Goal: Use online tool/utility: Utilize a website feature to perform a specific function

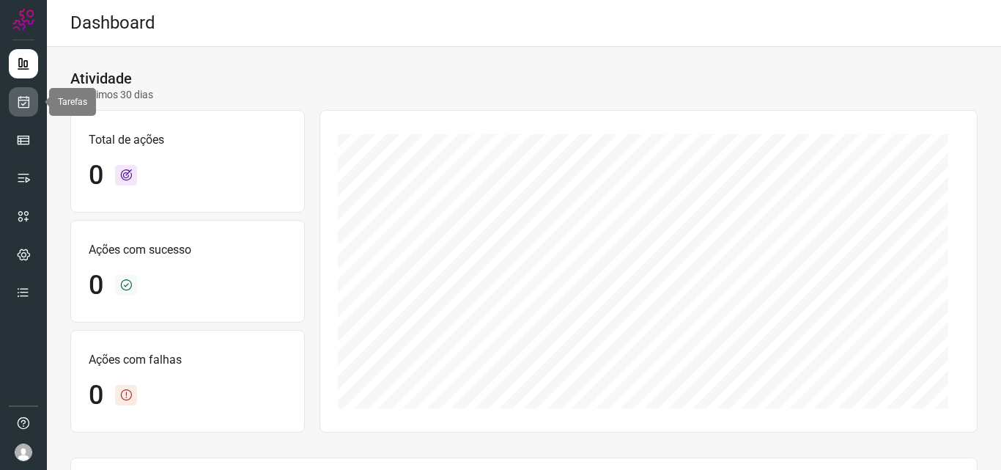
click at [20, 92] on link at bounding box center [23, 101] width 29 height 29
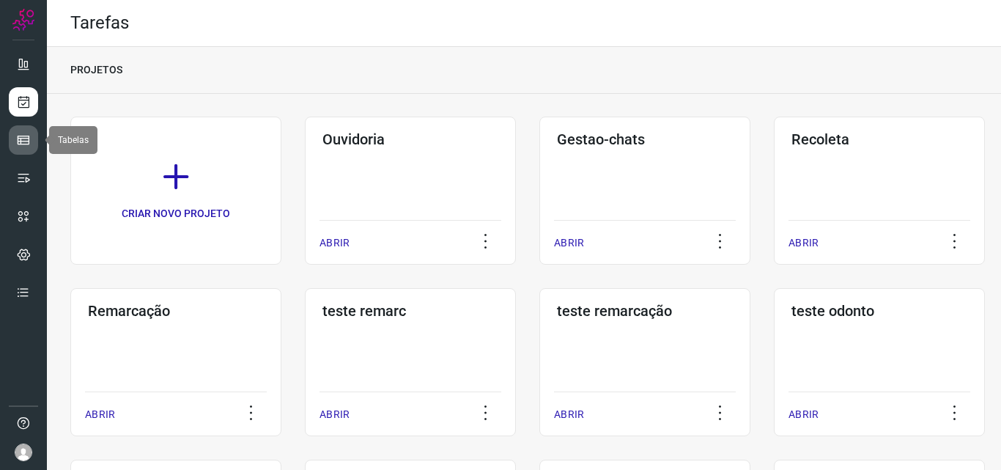
click at [23, 141] on icon at bounding box center [23, 140] width 15 height 15
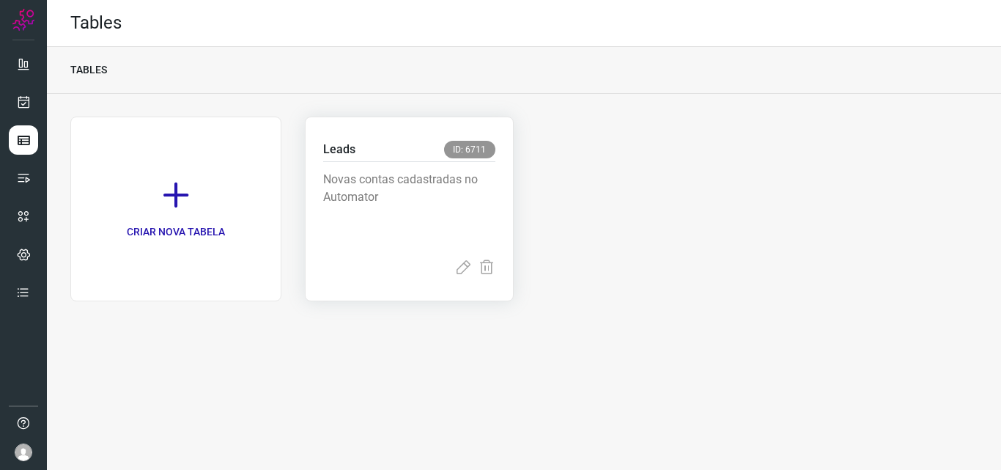
click at [374, 199] on p "Novas contas cadastradas no Automator" at bounding box center [409, 207] width 172 height 73
click at [26, 109] on link at bounding box center [23, 101] width 29 height 29
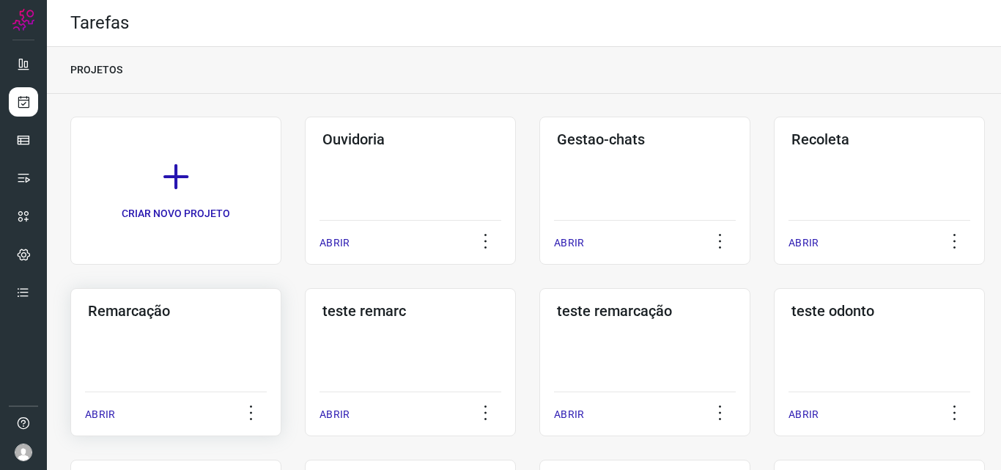
click at [214, 319] on h3 "Remarcação" at bounding box center [176, 311] width 176 height 18
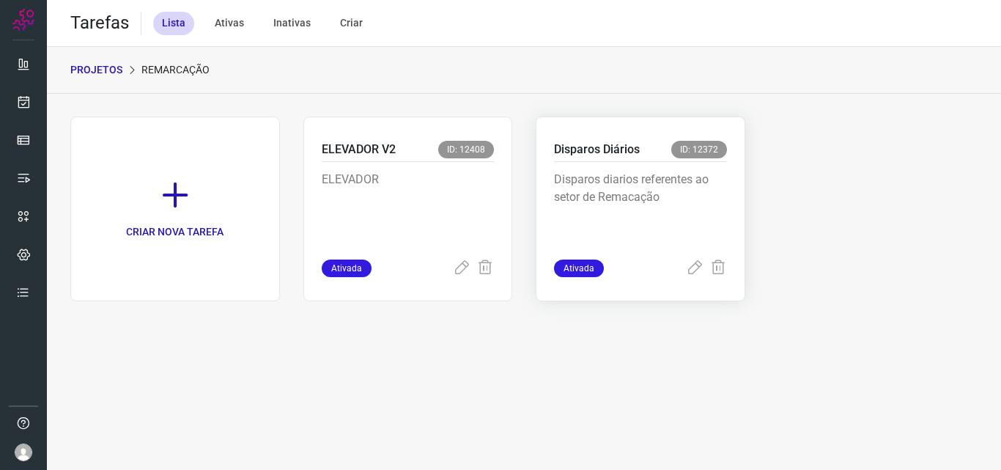
click at [679, 202] on p "Disparos diarios referentes ao setor de Remacação" at bounding box center [640, 207] width 173 height 73
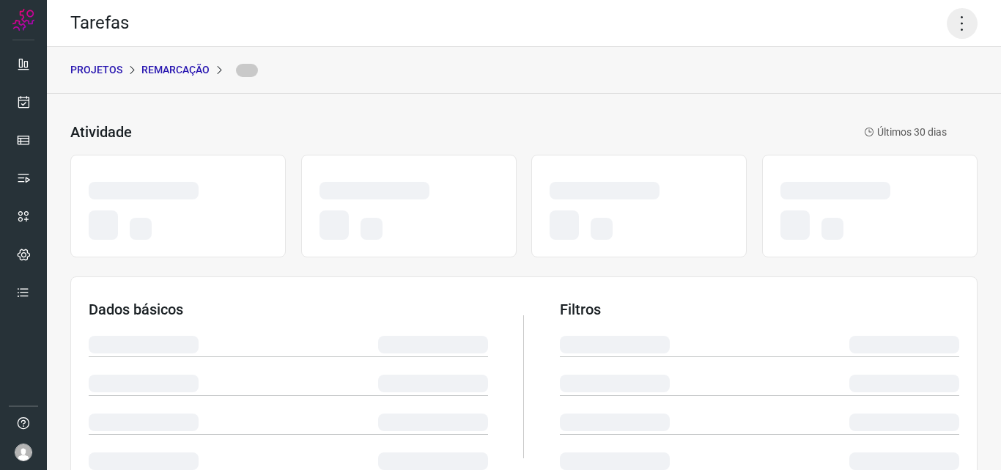
click at [948, 27] on icon at bounding box center [962, 23] width 31 height 31
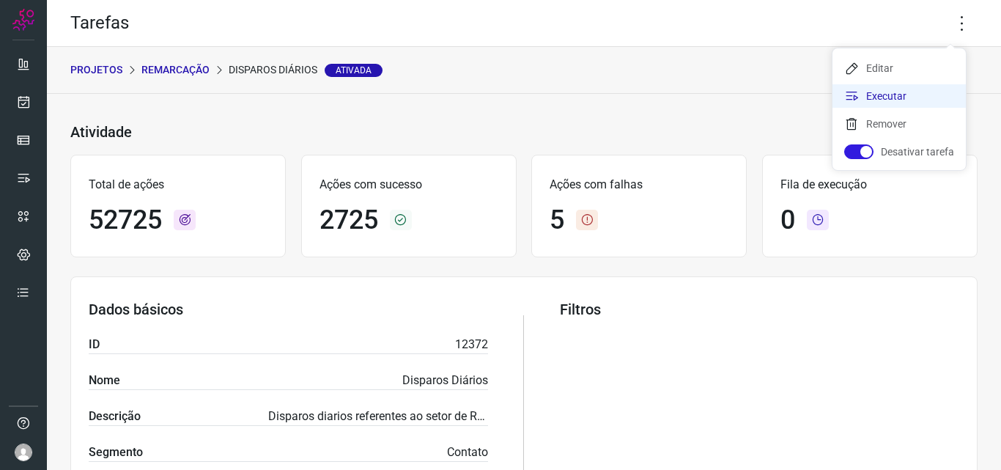
click at [915, 89] on li "Executar" at bounding box center [899, 95] width 133 height 23
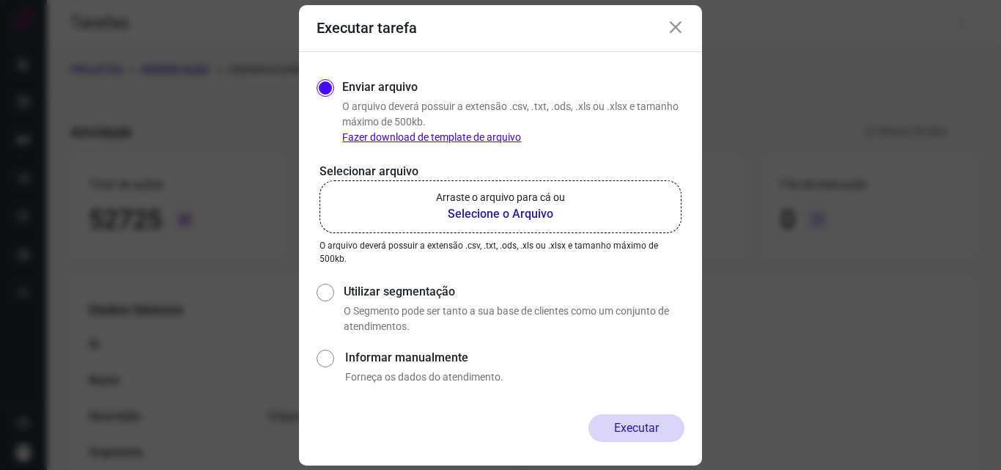
click at [578, 215] on label "Arraste o arquivo para cá ou Selecione o Arquivo" at bounding box center [501, 206] width 362 height 53
click at [0, 0] on input "Arraste o arquivo para cá ou Selecione o Arquivo" at bounding box center [0, 0] width 0 height 0
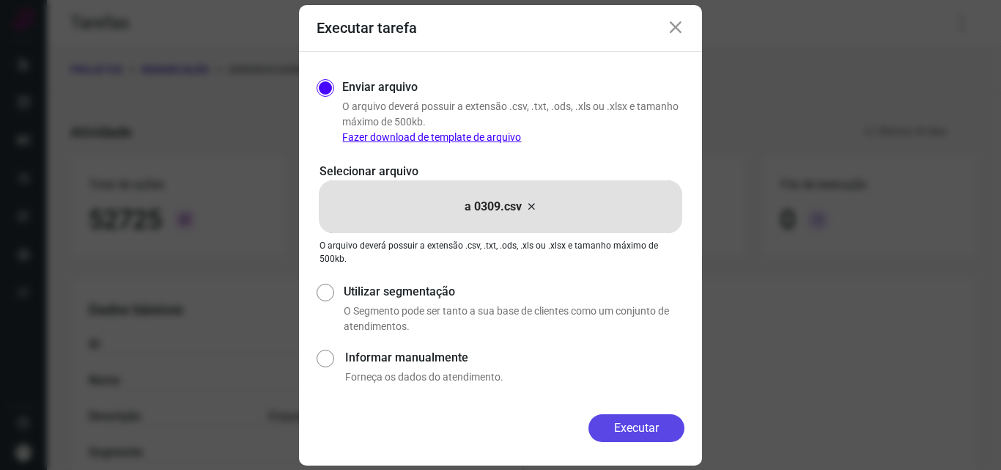
click at [619, 429] on button "Executar" at bounding box center [637, 428] width 96 height 28
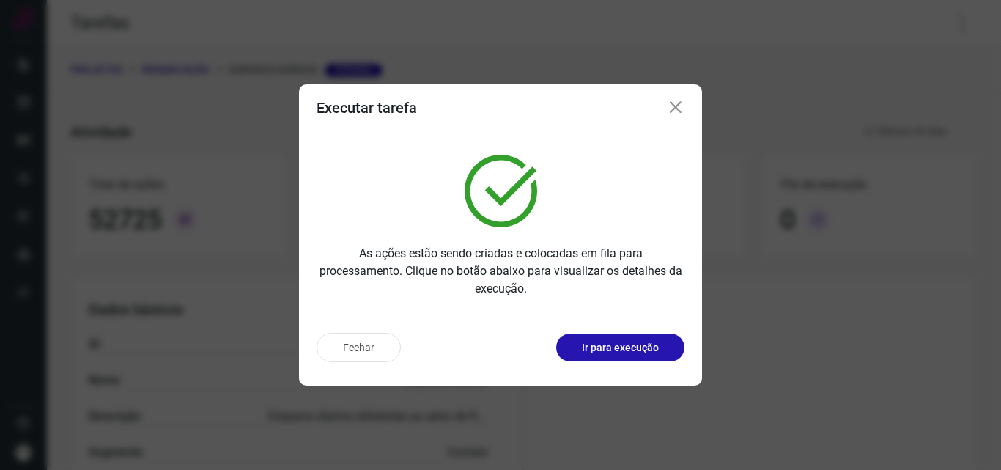
click at [624, 352] on p "Ir para execução" at bounding box center [620, 347] width 77 height 15
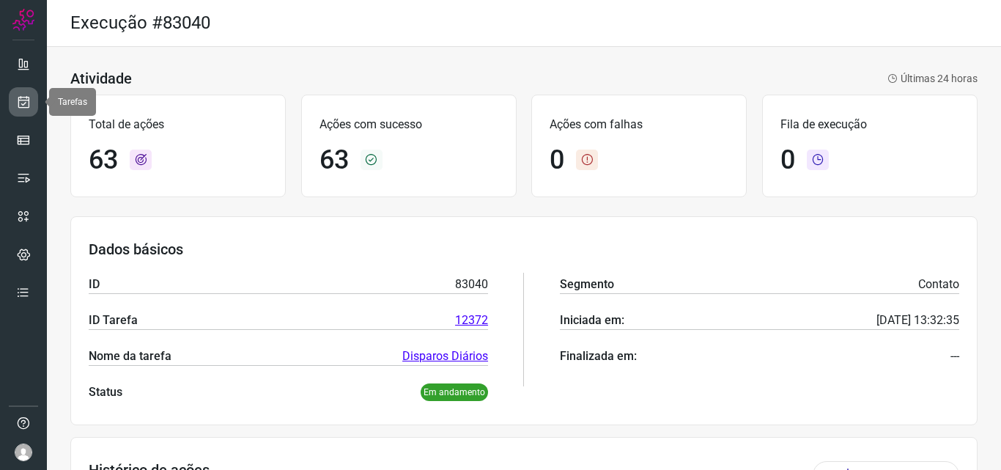
click at [13, 104] on link at bounding box center [23, 101] width 29 height 29
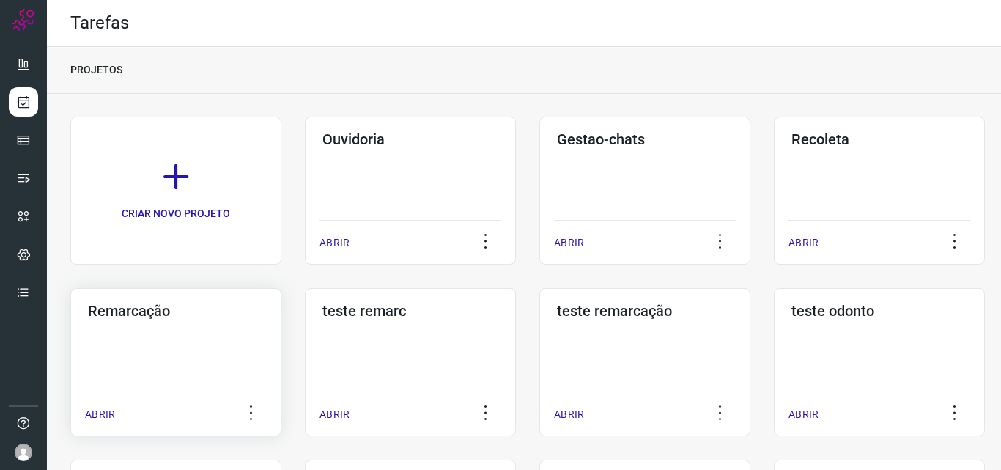
click at [305, 331] on div "Remarcação ABRIR" at bounding box center [410, 362] width 211 height 148
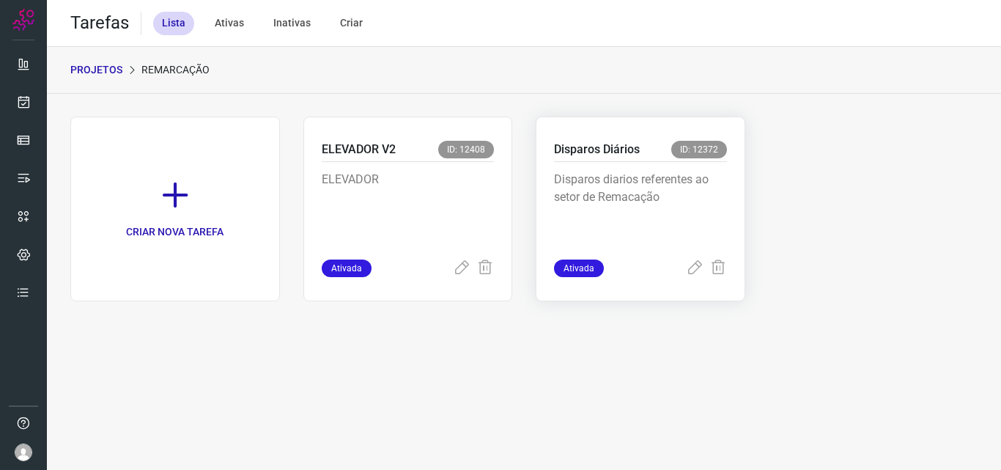
click at [606, 185] on p "Disparos diarios referentes ao setor de Remacação" at bounding box center [640, 207] width 173 height 73
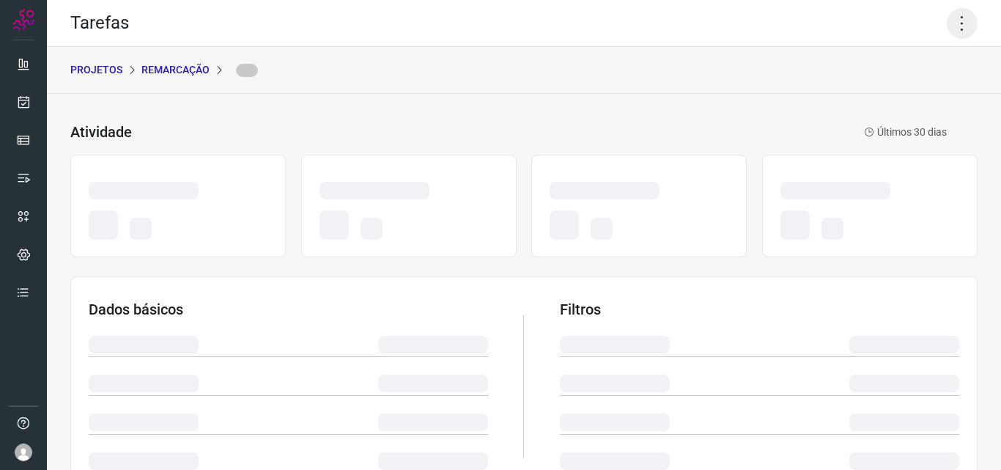
click at [955, 16] on icon at bounding box center [962, 23] width 31 height 31
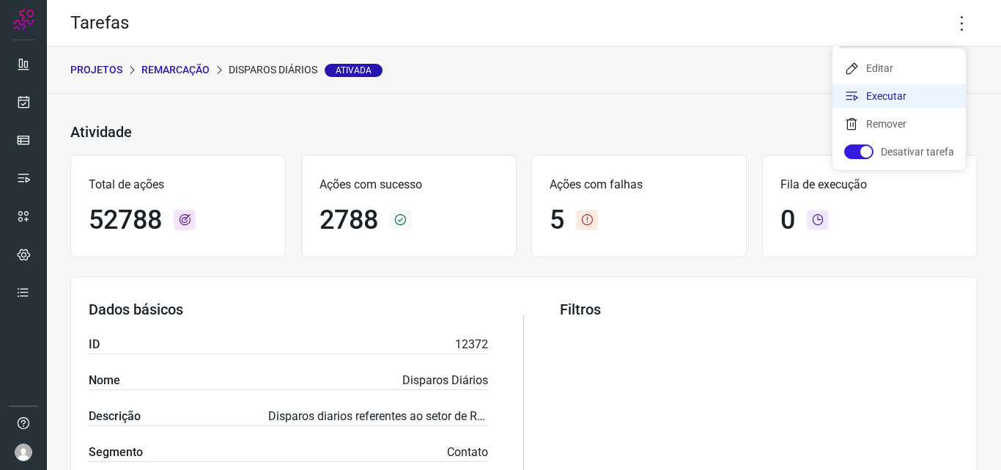
click at [915, 89] on li "Executar" at bounding box center [899, 95] width 133 height 23
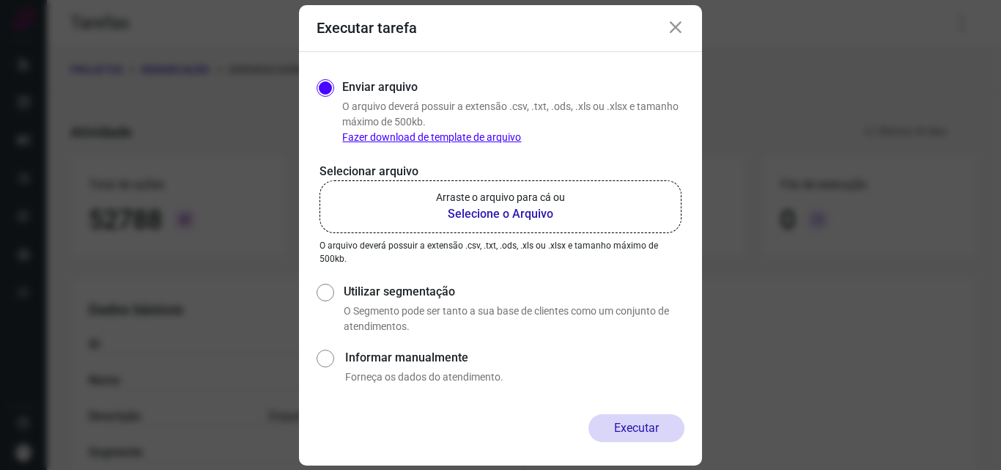
click at [554, 211] on b "Selecione o Arquivo" at bounding box center [500, 214] width 129 height 18
click at [0, 0] on input "Arraste o arquivo para cá ou Selecione o Arquivo" at bounding box center [0, 0] width 0 height 0
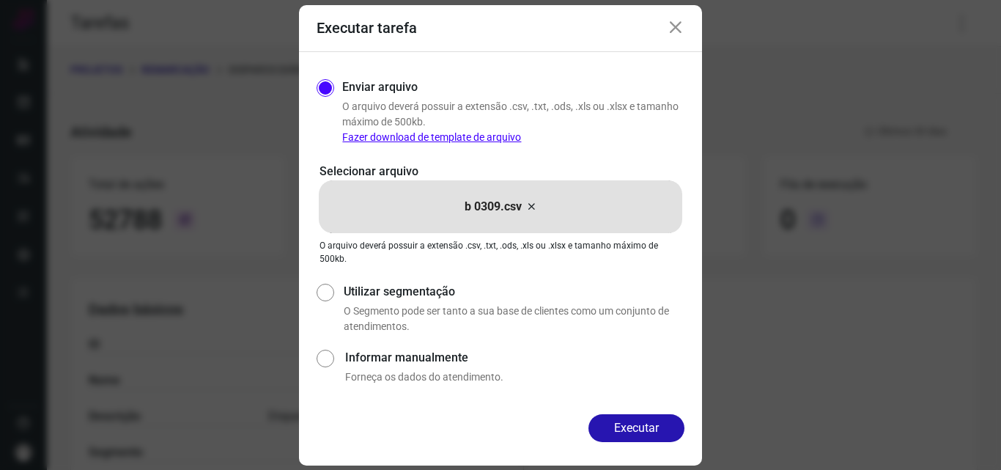
click at [627, 424] on button "Executar" at bounding box center [637, 428] width 96 height 28
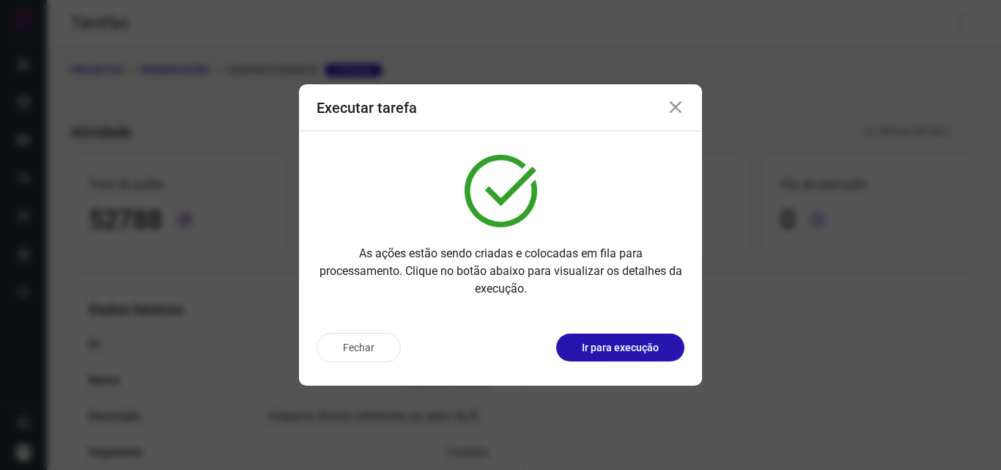
click at [625, 343] on p "Ir para execução" at bounding box center [620, 347] width 77 height 15
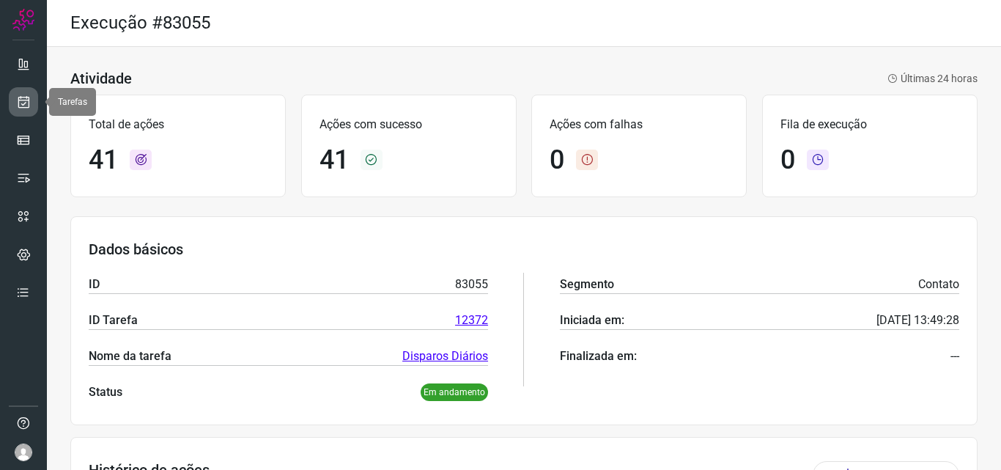
click at [28, 106] on icon at bounding box center [23, 102] width 15 height 15
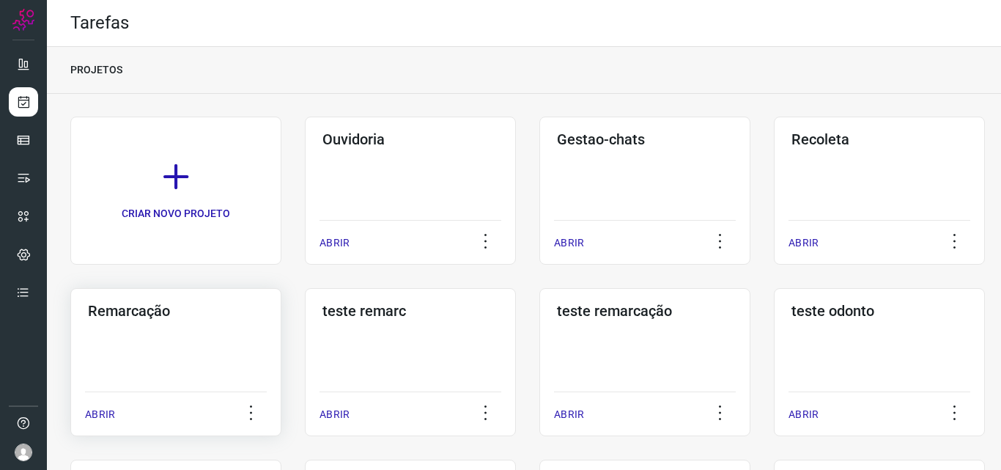
click at [305, 360] on div "Remarcação ABRIR" at bounding box center [410, 362] width 211 height 148
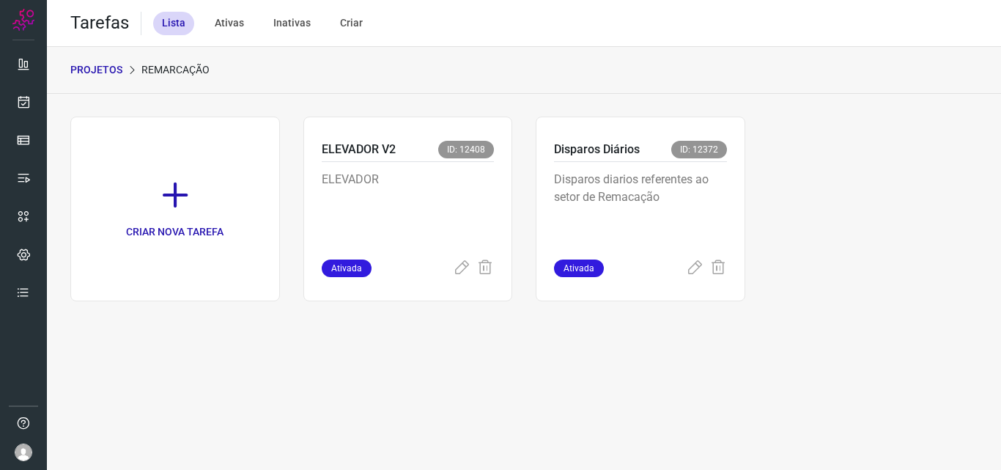
click at [636, 193] on p "Disparos diarios referentes ao setor de Remacação" at bounding box center [640, 207] width 173 height 73
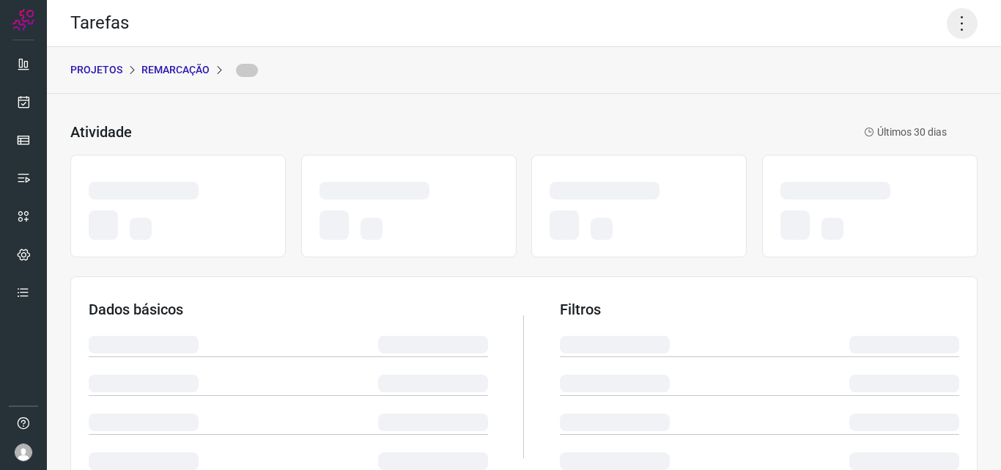
click at [948, 12] on icon at bounding box center [962, 23] width 31 height 31
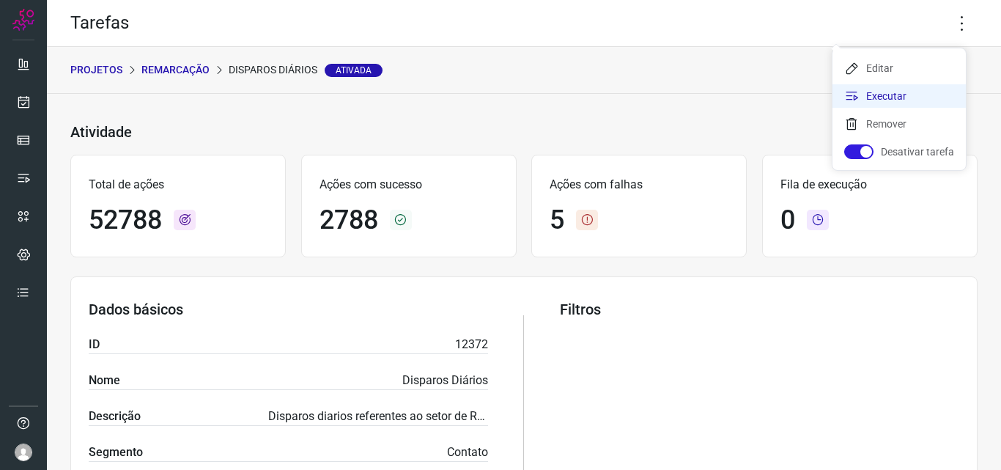
click at [915, 91] on li "Executar" at bounding box center [899, 95] width 133 height 23
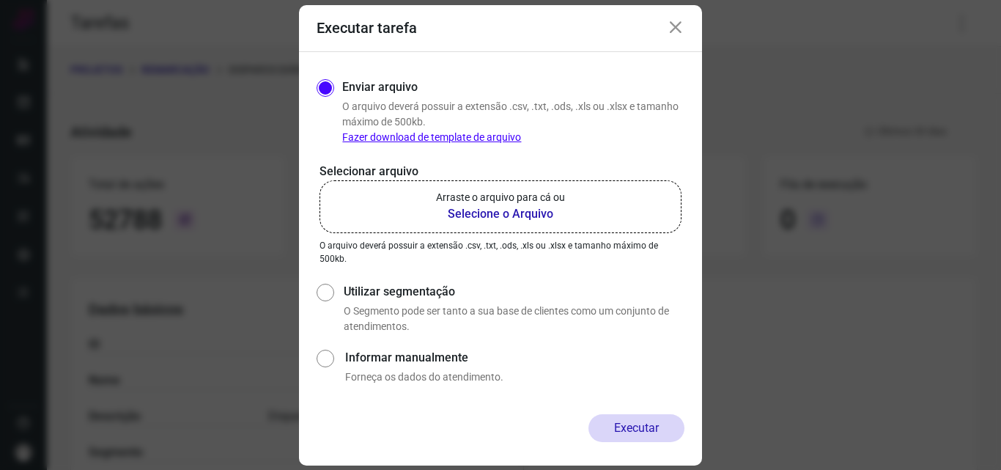
click at [499, 220] on b "Selecione o Arquivo" at bounding box center [500, 214] width 129 height 18
click at [0, 0] on input "Arraste o arquivo para cá ou Selecione o Arquivo" at bounding box center [0, 0] width 0 height 0
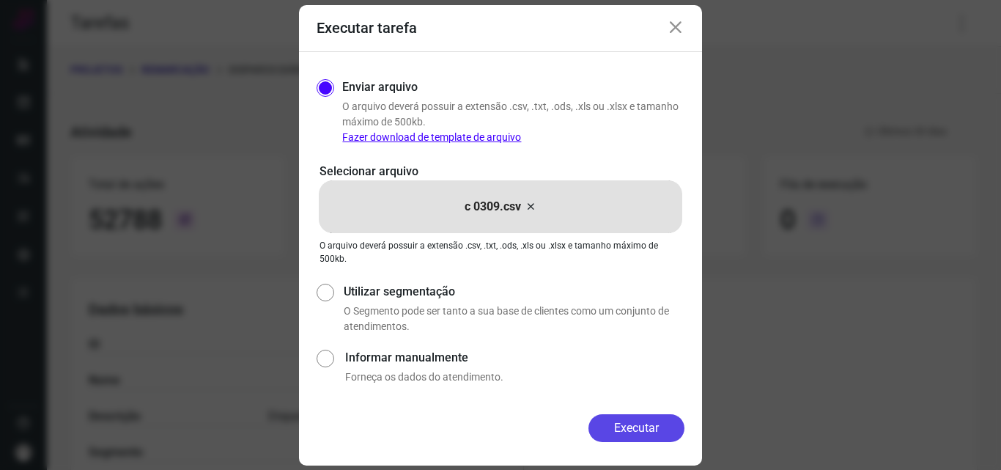
click at [646, 434] on button "Executar" at bounding box center [637, 428] width 96 height 28
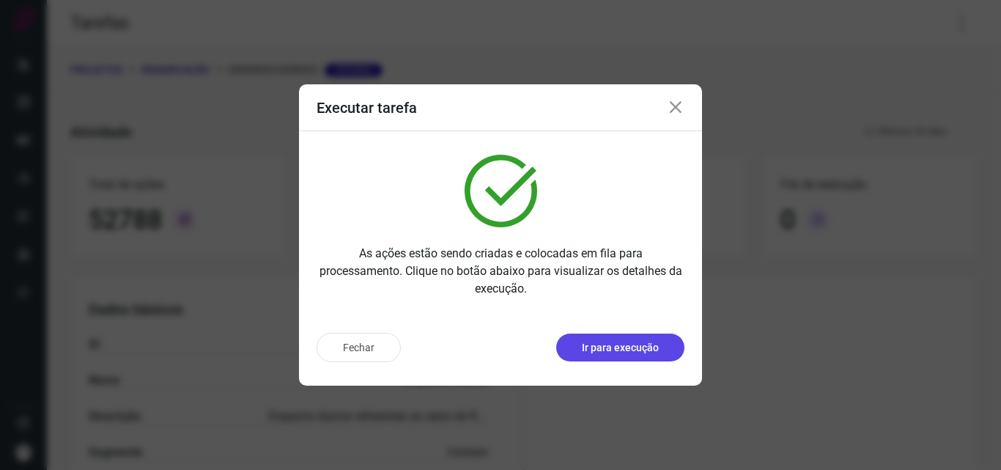
click at [652, 342] on p "Ir para execução" at bounding box center [620, 347] width 77 height 15
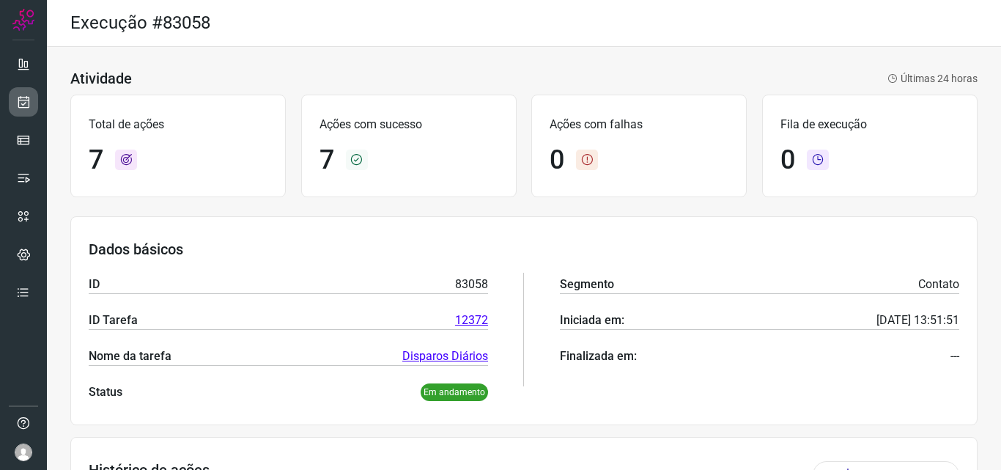
click at [24, 98] on icon at bounding box center [23, 102] width 15 height 15
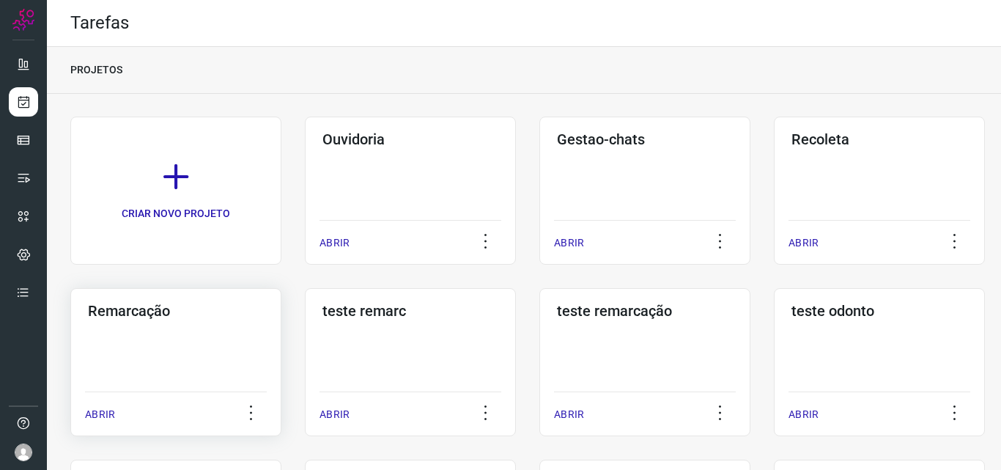
click at [305, 333] on div "Remarcação ABRIR" at bounding box center [410, 362] width 211 height 148
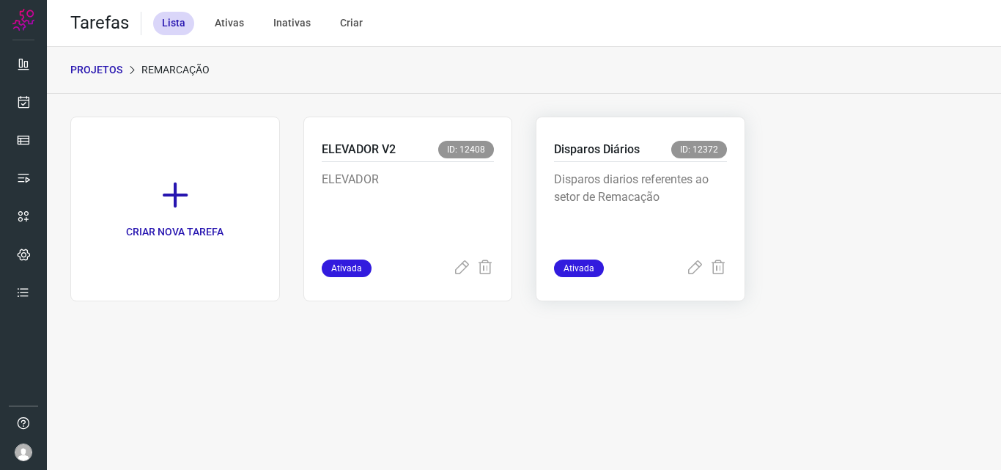
click at [715, 188] on p "Disparos diarios referentes ao setor de Remacação" at bounding box center [640, 207] width 173 height 73
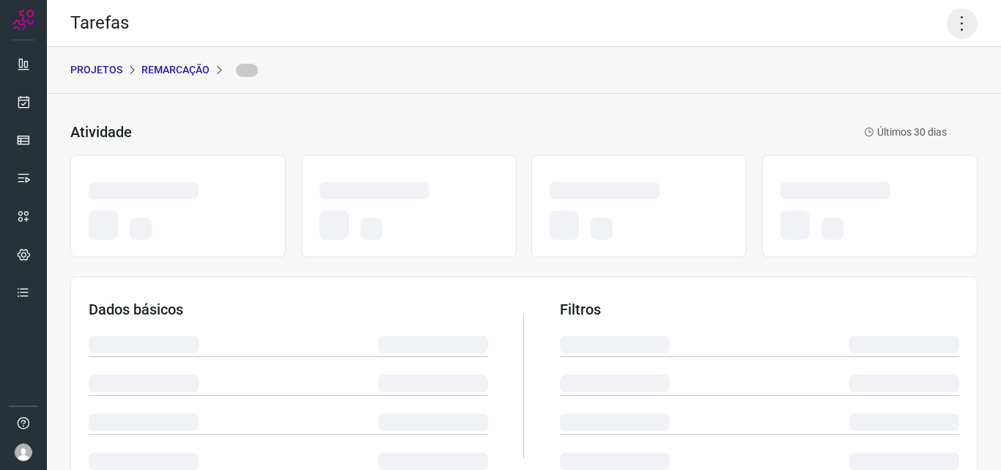
click at [947, 26] on icon at bounding box center [962, 23] width 31 height 31
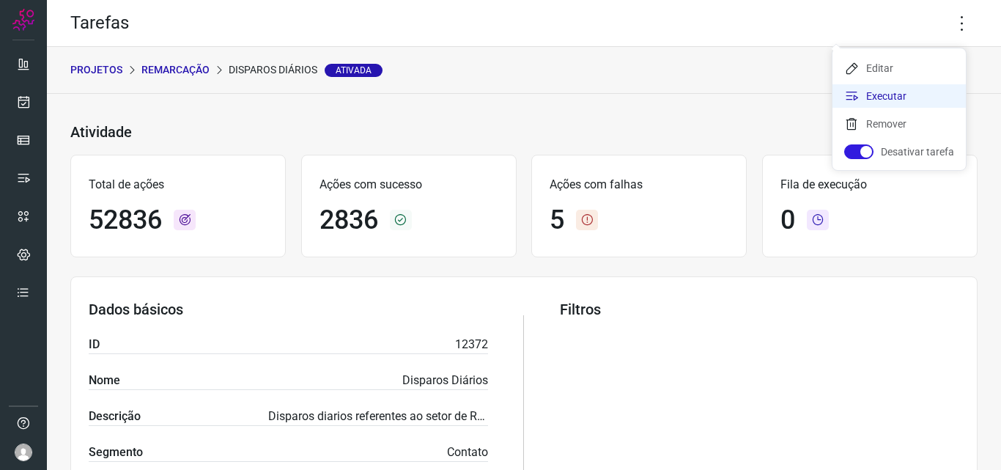
click at [904, 96] on li "Executar" at bounding box center [899, 95] width 133 height 23
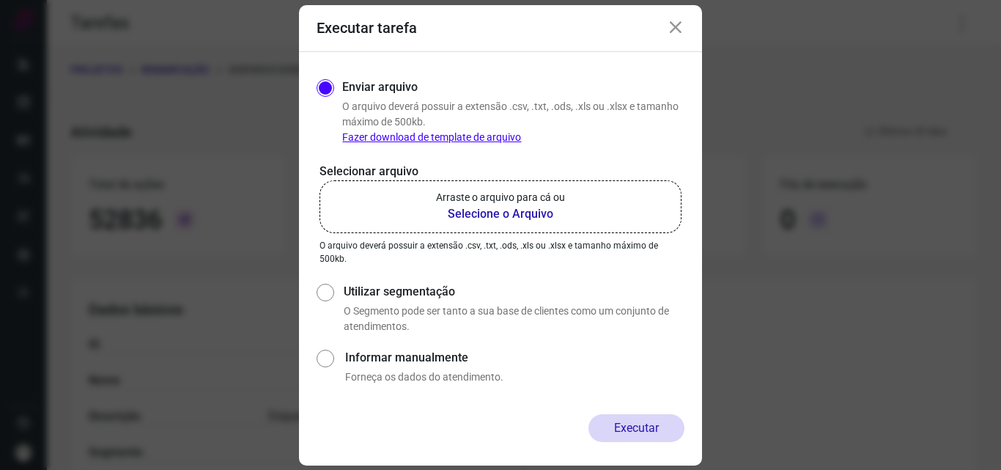
click at [517, 202] on p "Arraste o arquivo para cá ou" at bounding box center [500, 197] width 129 height 15
click at [0, 0] on input "Arraste o arquivo para cá ou Selecione o Arquivo" at bounding box center [0, 0] width 0 height 0
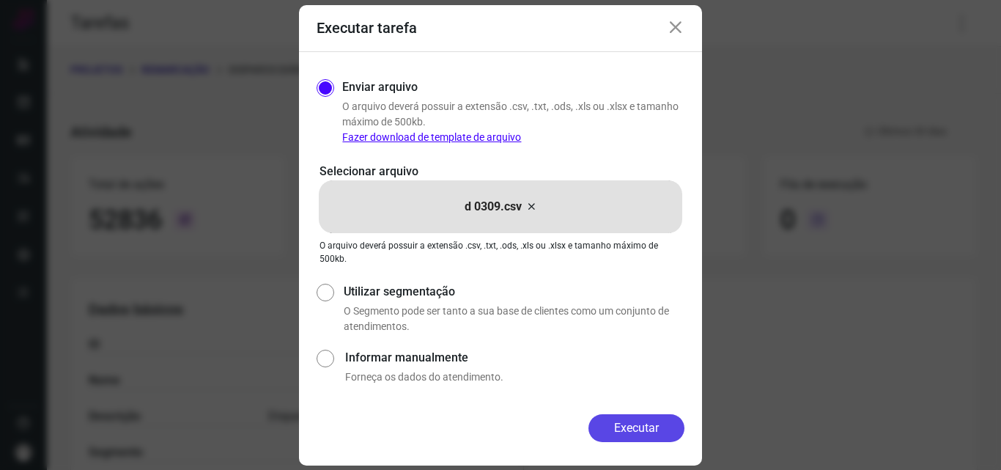
click at [630, 431] on button "Executar" at bounding box center [637, 428] width 96 height 28
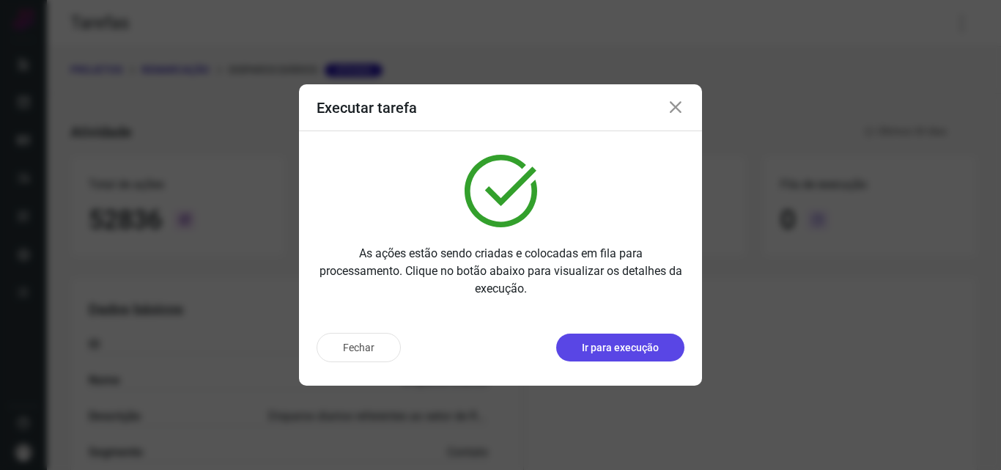
click at [650, 348] on p "Ir para execução" at bounding box center [620, 347] width 77 height 15
